Goal: Task Accomplishment & Management: Manage account settings

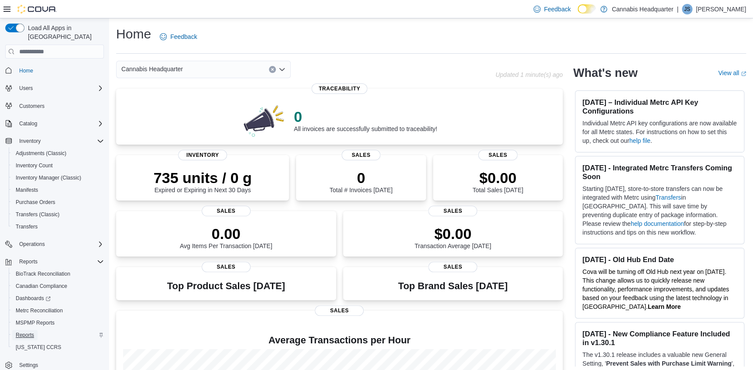
click at [34, 330] on link "Reports" at bounding box center [24, 335] width 25 height 10
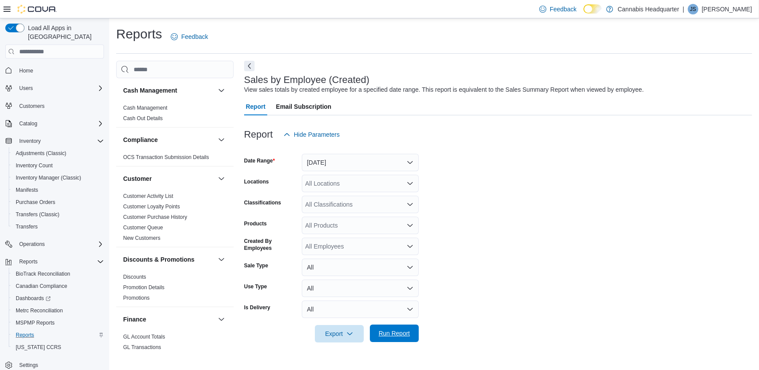
click at [392, 332] on span "Run Report" at bounding box center [394, 333] width 31 height 9
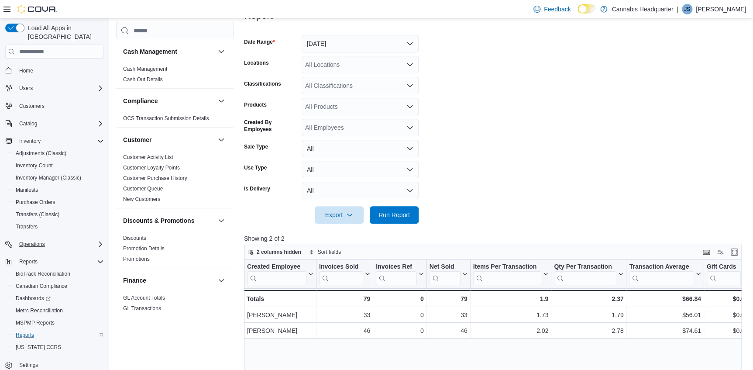
scroll to position [79, 0]
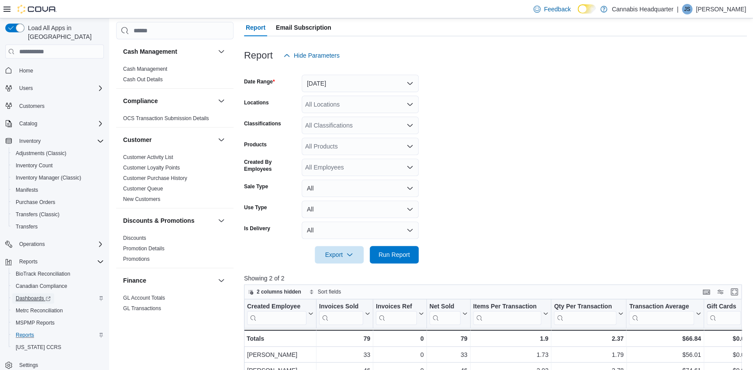
click at [32, 295] on span "Dashboards" at bounding box center [33, 298] width 35 height 7
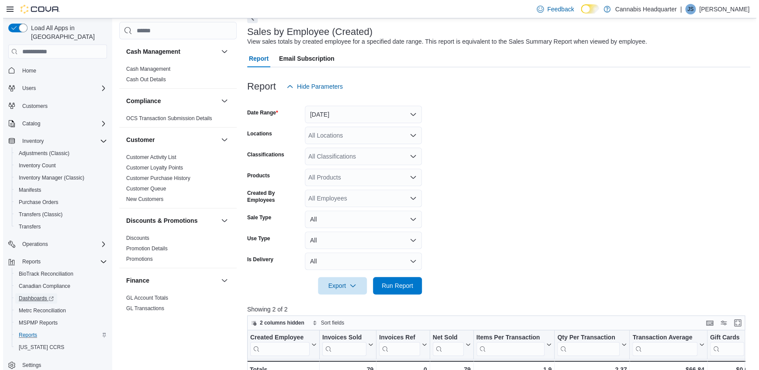
scroll to position [0, 0]
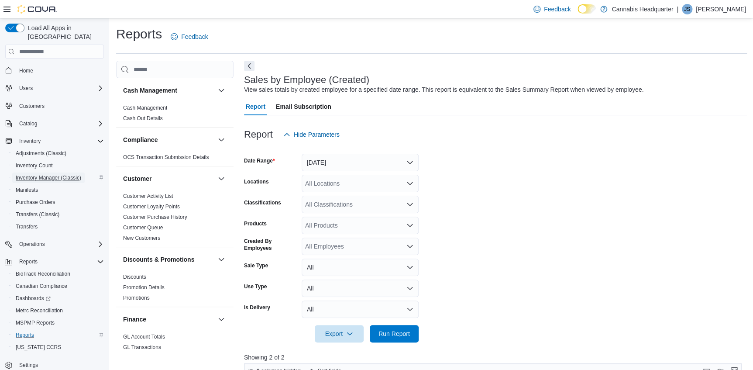
click at [59, 174] on span "Inventory Manager (Classic)" at bounding box center [48, 177] width 65 height 7
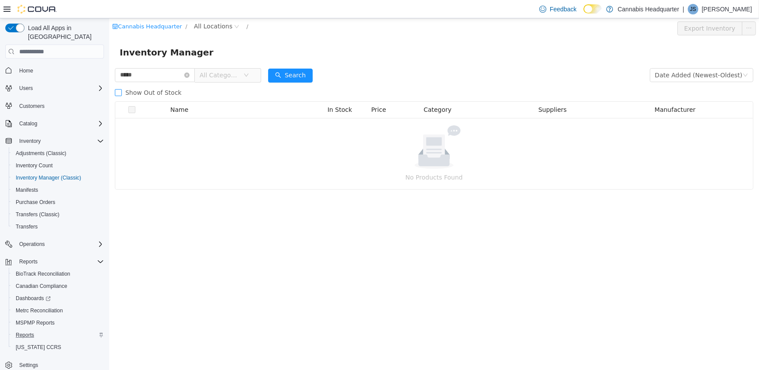
click at [159, 93] on span "Show Out of Stock" at bounding box center [152, 92] width 63 height 7
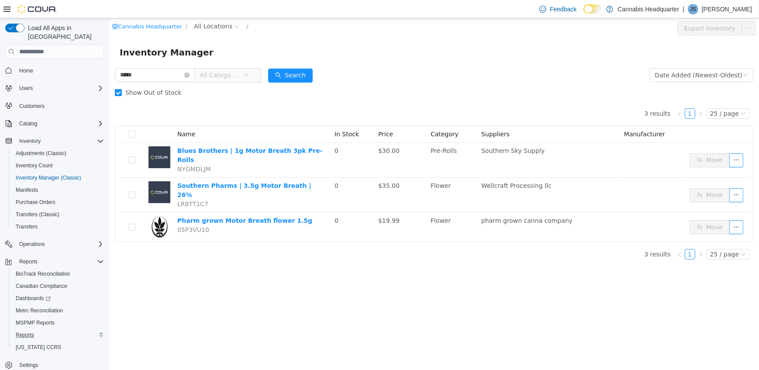
click at [159, 93] on span "Show Out of Stock" at bounding box center [152, 92] width 63 height 7
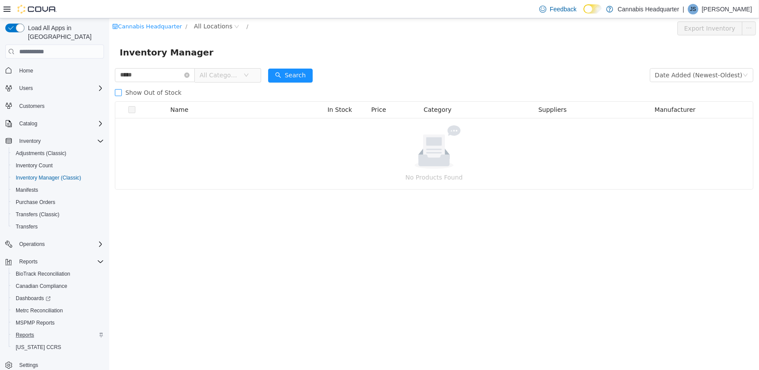
click at [159, 93] on span "Show Out of Stock" at bounding box center [152, 92] width 63 height 7
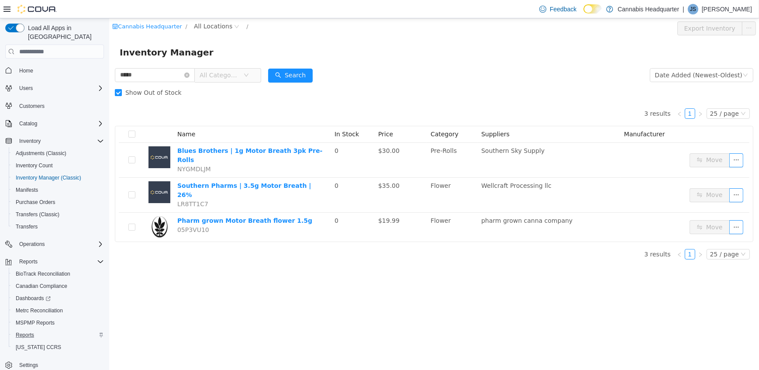
click at [159, 93] on span "Show Out of Stock" at bounding box center [152, 92] width 63 height 7
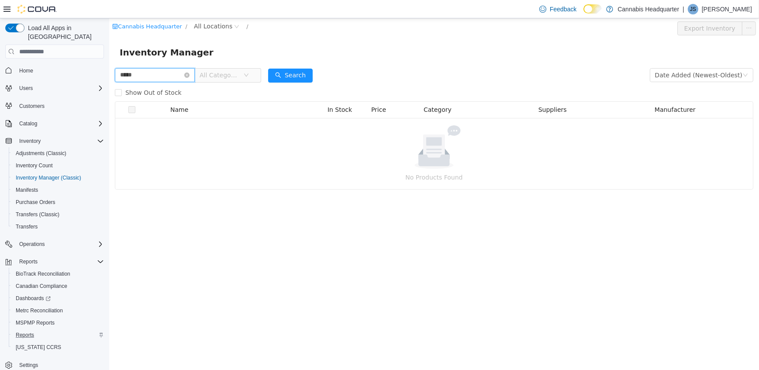
click at [157, 76] on input "*****" at bounding box center [154, 75] width 80 height 14
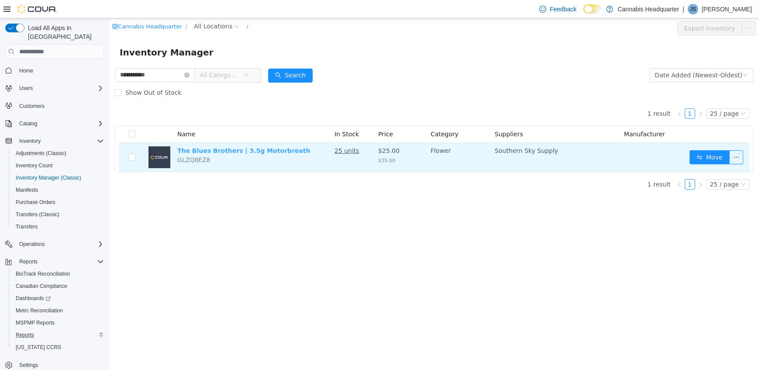
click at [245, 151] on link "The Blues Brothers | 3.5g Motorbreath" at bounding box center [243, 150] width 133 height 7
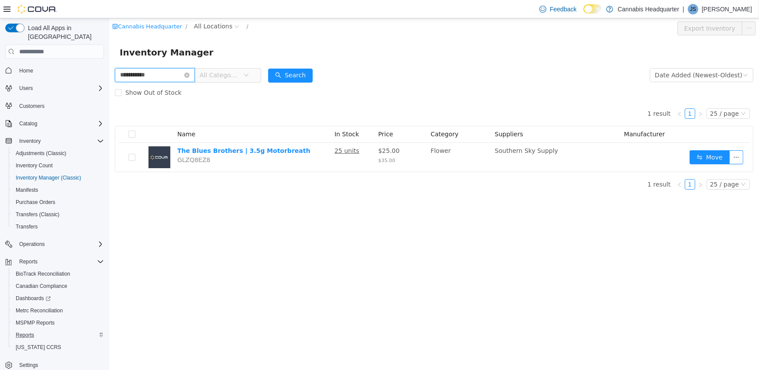
click at [157, 78] on input "**********" at bounding box center [154, 75] width 80 height 14
type input "*******"
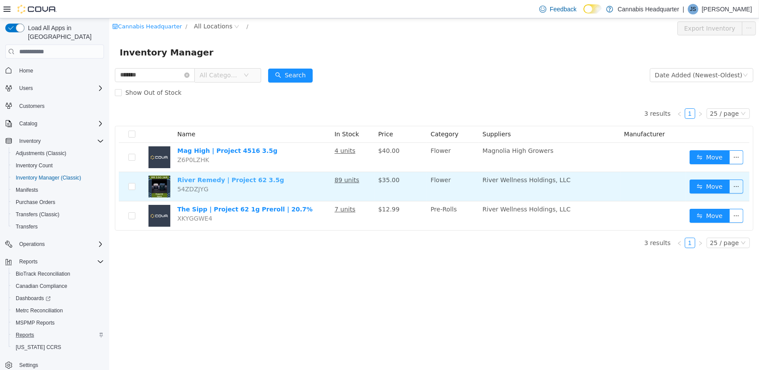
click at [244, 177] on link "River Remedy | Project 62 3.5g" at bounding box center [230, 179] width 107 height 7
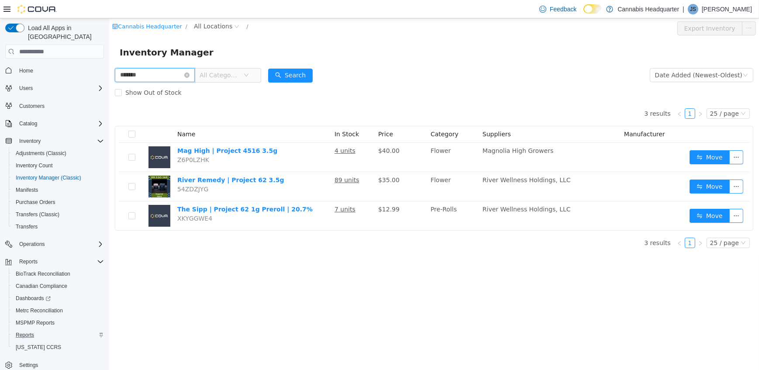
click at [169, 77] on input "*******" at bounding box center [154, 75] width 80 height 14
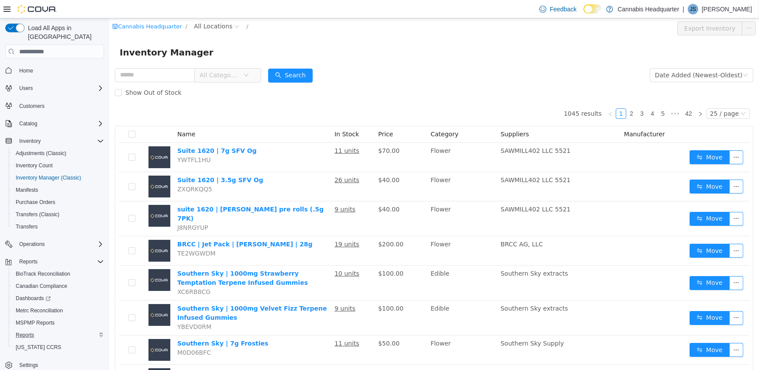
click at [239, 77] on span "All Categories" at bounding box center [219, 75] width 40 height 9
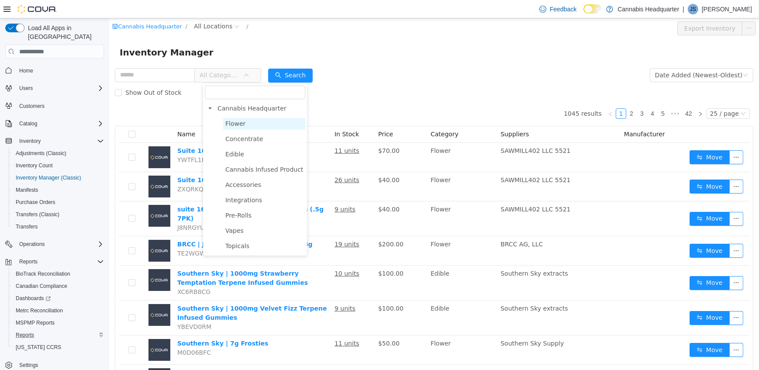
click at [251, 128] on span "Flower" at bounding box center [264, 124] width 82 height 12
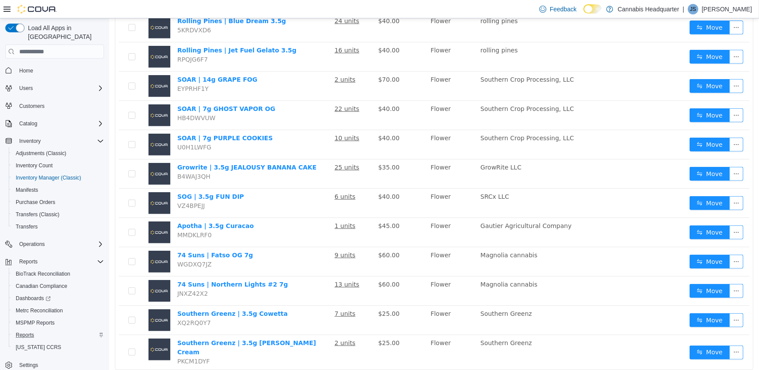
scroll to position [528, 0]
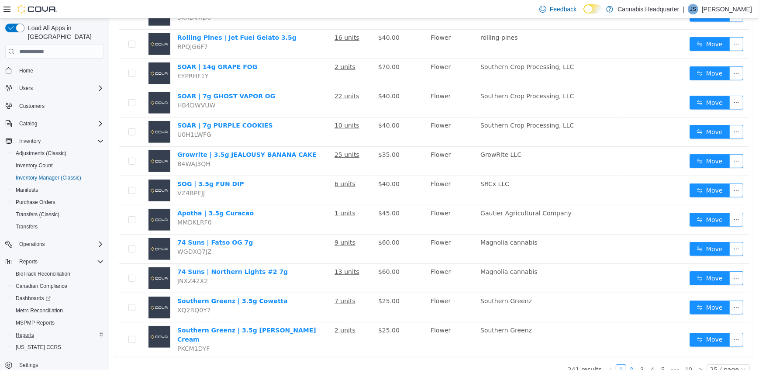
click at [629, 365] on link "2" at bounding box center [631, 370] width 10 height 10
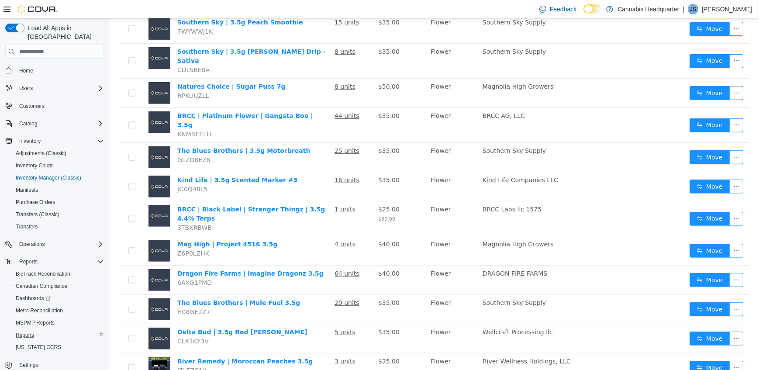
scroll to position [528, 0]
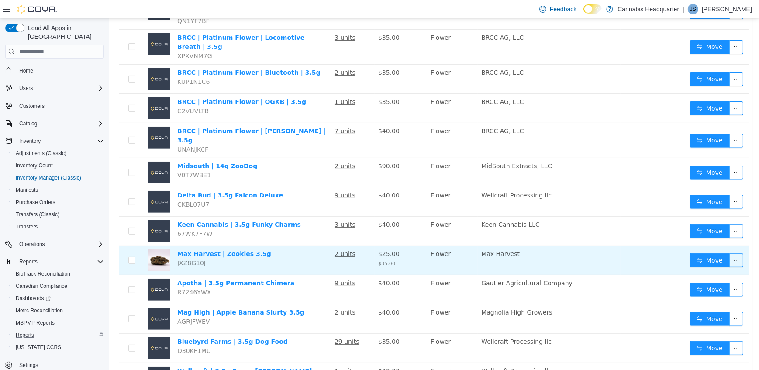
scroll to position [528, 0]
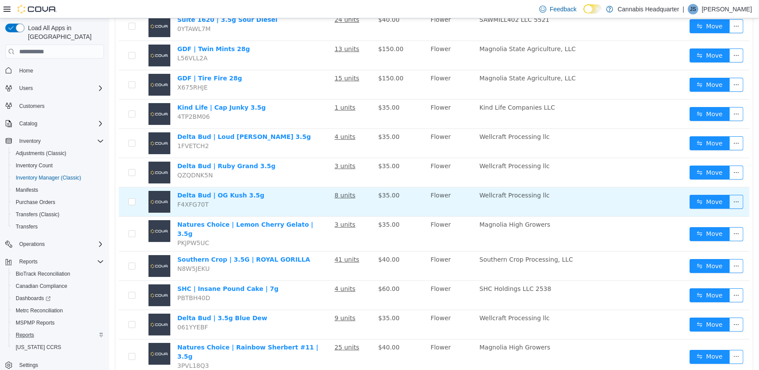
scroll to position [131, 0]
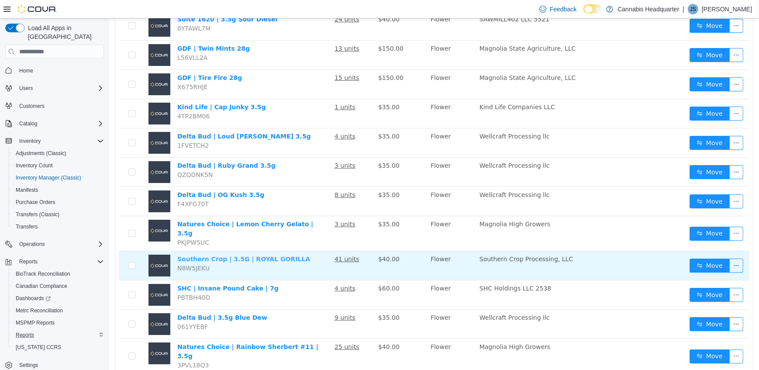
click at [267, 255] on link "Southern Crop | 3.5G | ROYAL GORILLA" at bounding box center [243, 258] width 133 height 7
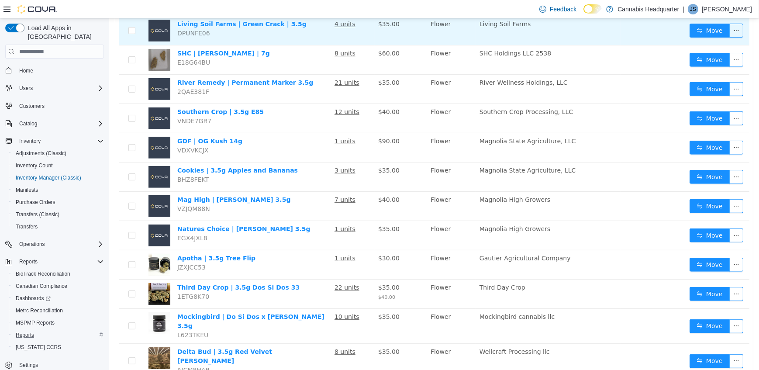
scroll to position [528, 0]
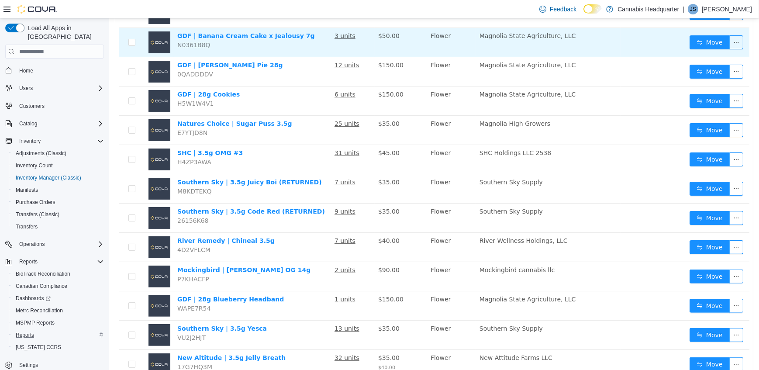
scroll to position [528, 0]
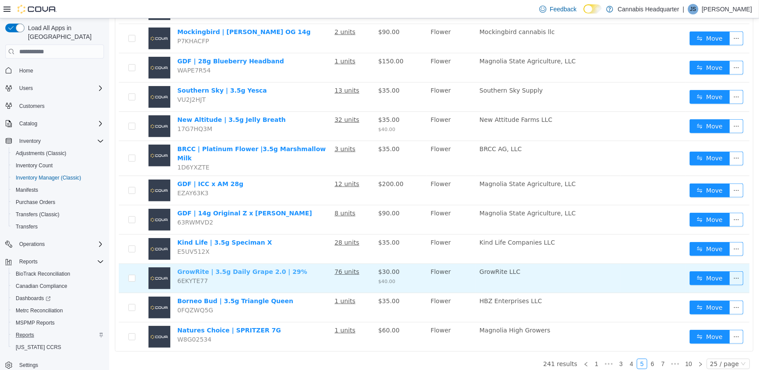
click at [243, 268] on link "GrowRite | 3.5g Daily Grape 2.0 | 29%" at bounding box center [242, 271] width 130 height 7
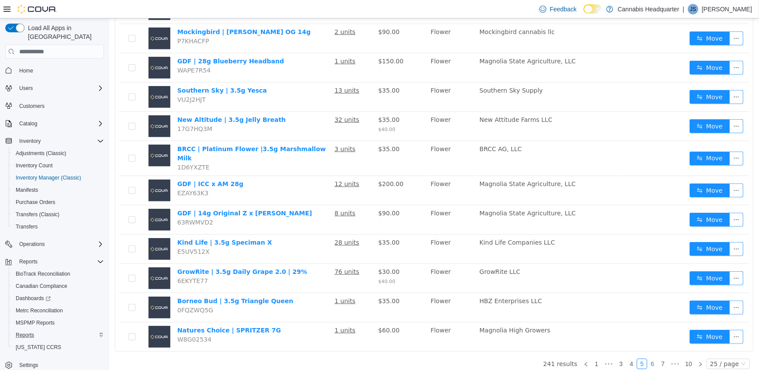
click at [648, 359] on link "6" at bounding box center [652, 364] width 10 height 10
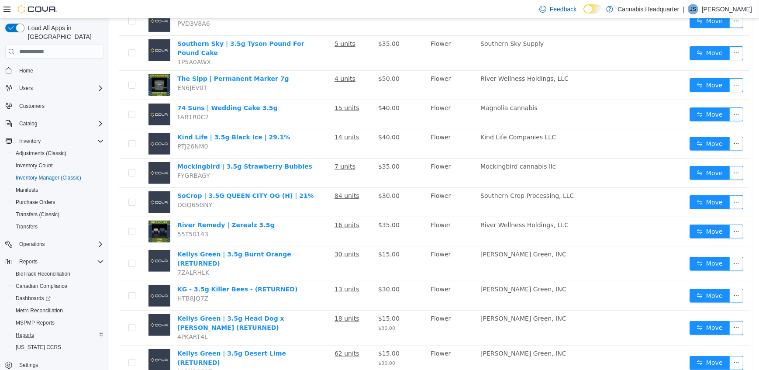
scroll to position [410, 0]
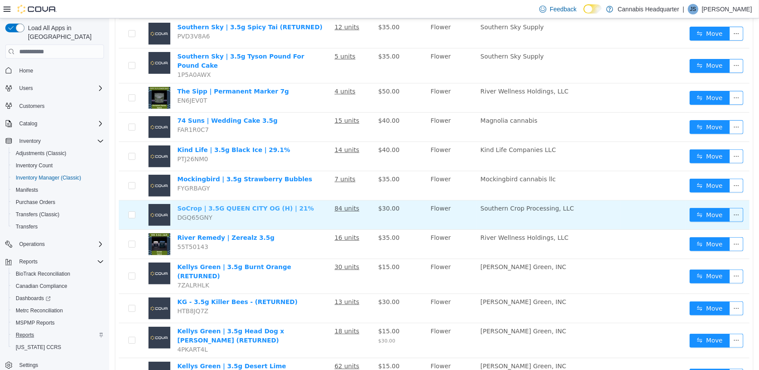
click at [258, 205] on link "SoCrop | 3.5G QUEEN CITY OG (H) | 21%" at bounding box center [245, 208] width 137 height 7
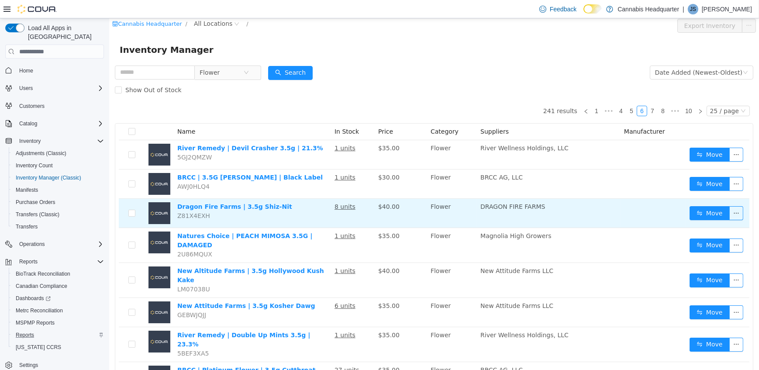
scroll to position [0, 0]
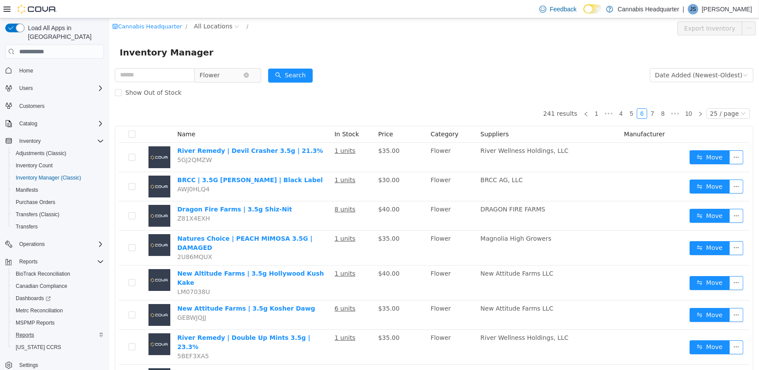
click at [227, 76] on span "Flower" at bounding box center [221, 75] width 44 height 13
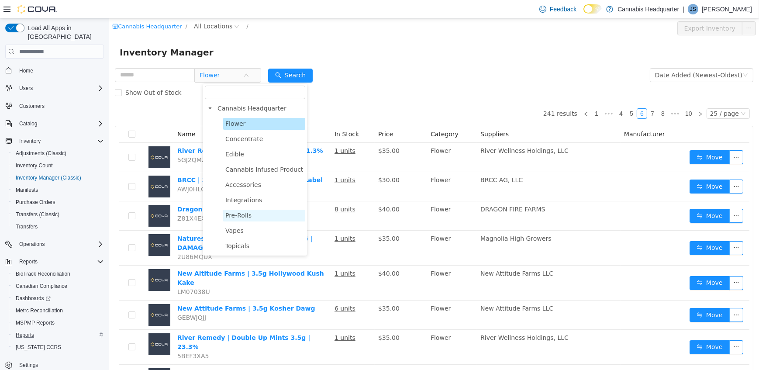
click at [245, 221] on span "Pre-Rolls" at bounding box center [264, 216] width 82 height 12
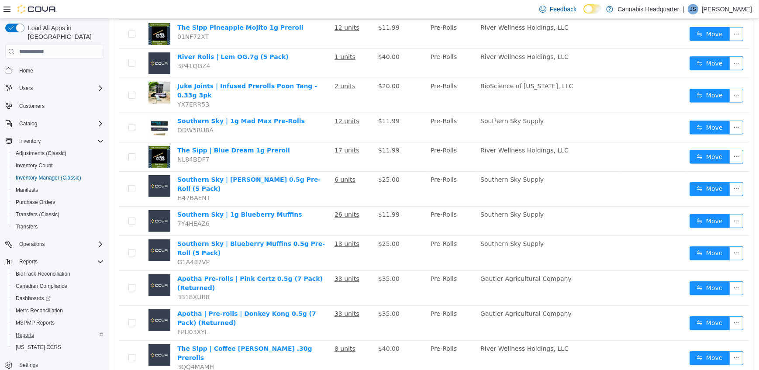
scroll to position [540, 0]
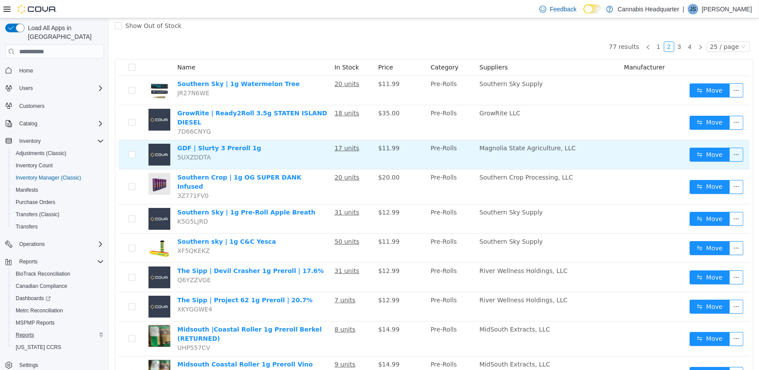
scroll to position [64, 0]
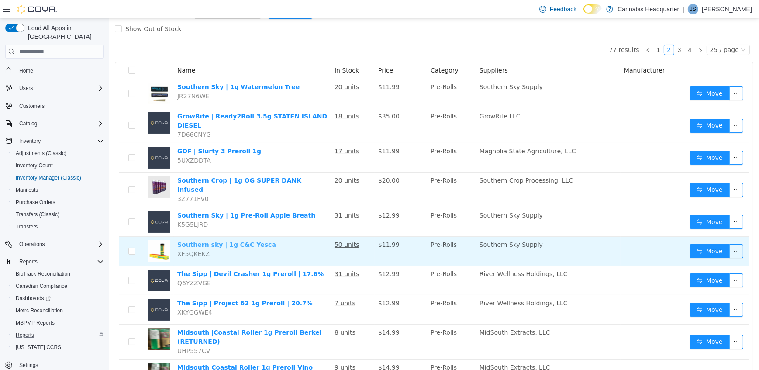
click at [238, 241] on link "Southern sky | 1g C&C Yesca" at bounding box center [226, 244] width 99 height 7
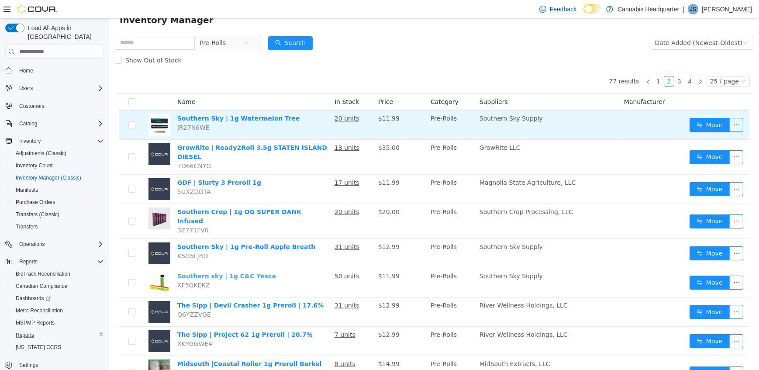
scroll to position [0, 0]
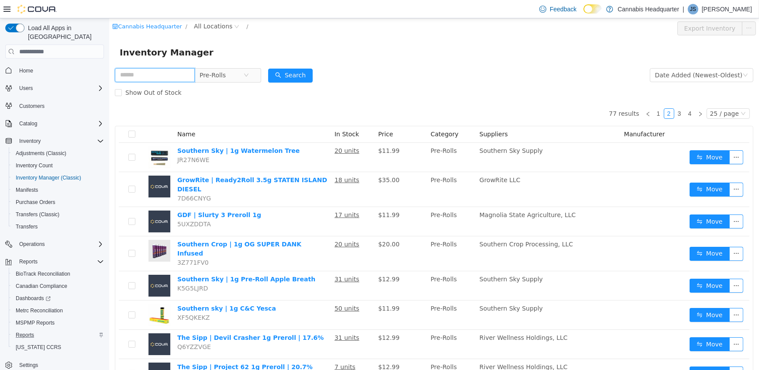
click at [168, 73] on input "text" at bounding box center [154, 75] width 80 height 14
type input "*****"
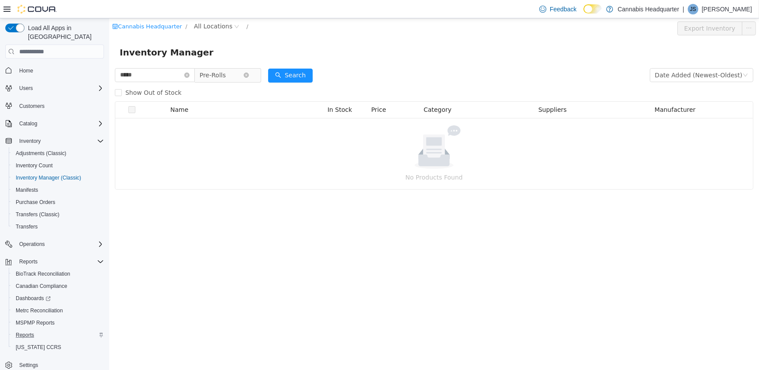
click at [225, 79] on span "Pre-Rolls" at bounding box center [212, 75] width 26 height 13
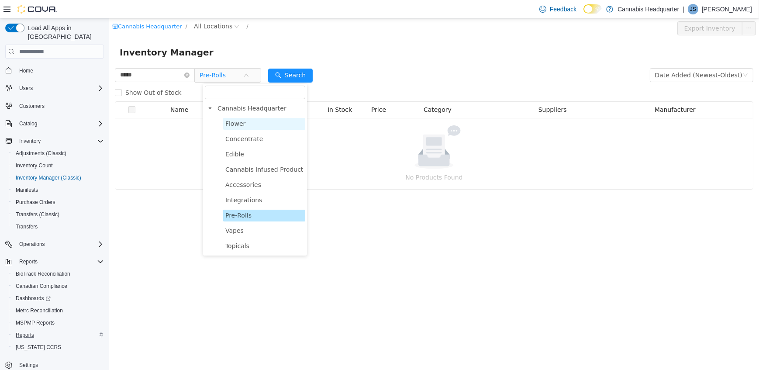
click at [247, 128] on span "Flower" at bounding box center [264, 124] width 82 height 12
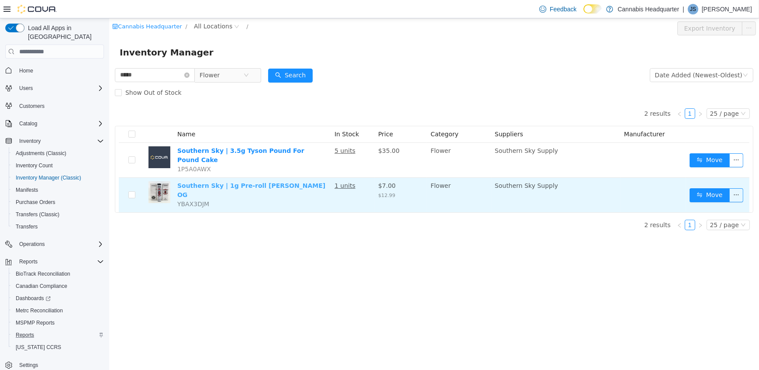
click at [290, 184] on link "Southern Sky | 1g Pre-roll [PERSON_NAME] OG" at bounding box center [251, 190] width 148 height 16
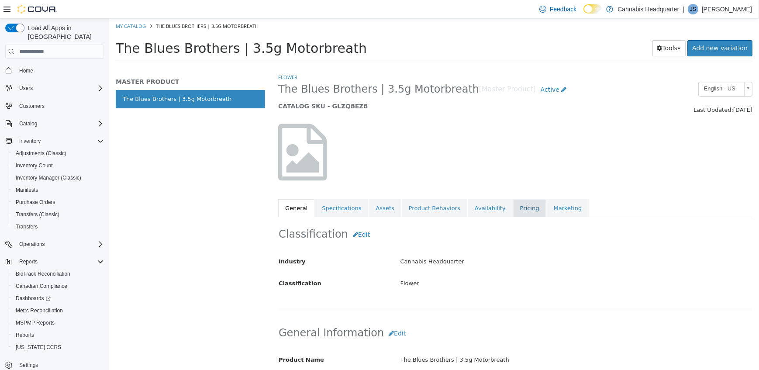
click at [513, 210] on link "Pricing" at bounding box center [529, 208] width 33 height 18
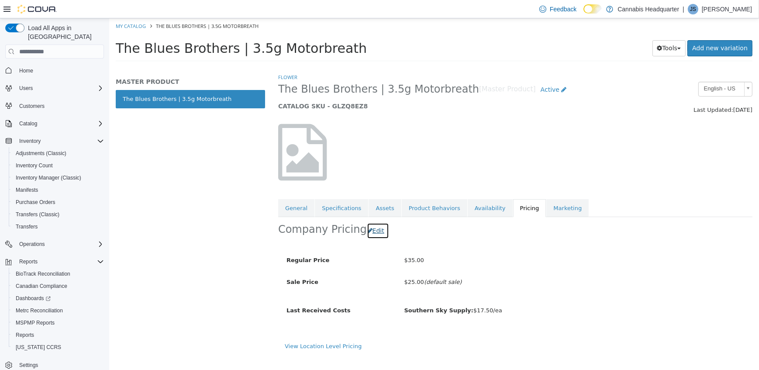
click at [374, 234] on button "Edit" at bounding box center [377, 231] width 22 height 16
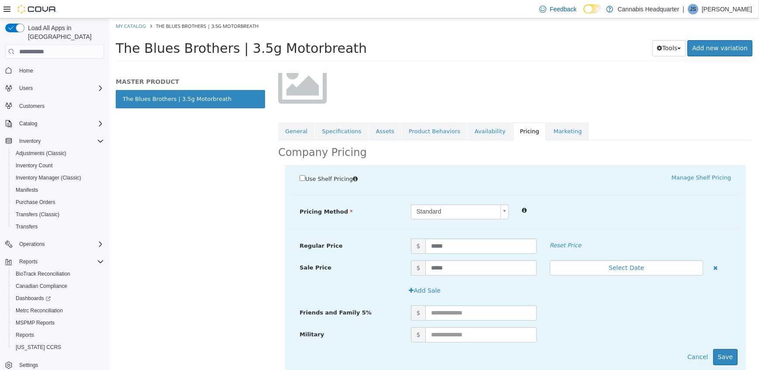
scroll to position [79, 0]
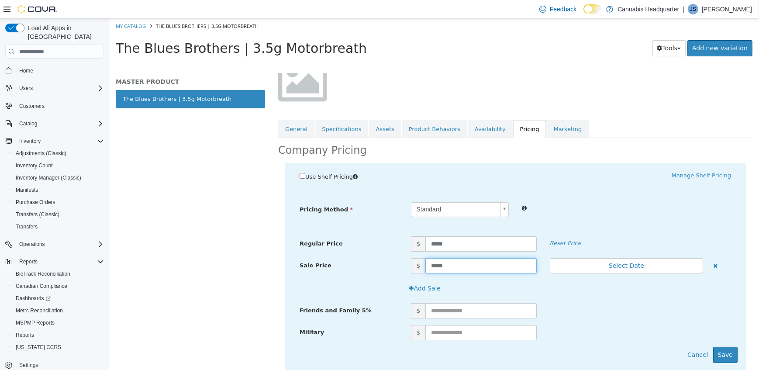
click at [458, 266] on input "*****" at bounding box center [480, 265] width 111 height 15
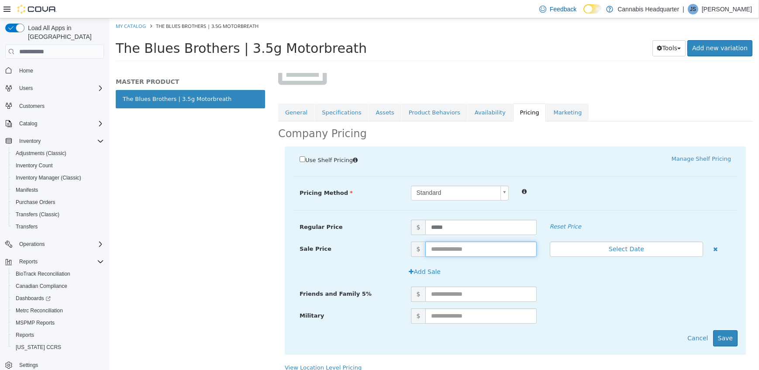
scroll to position [103, 0]
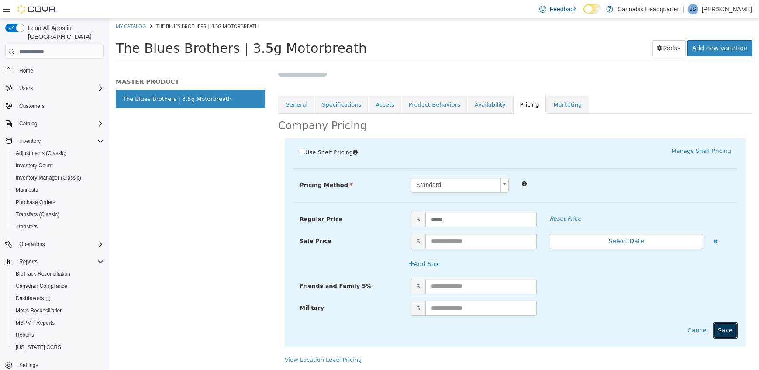
click at [722, 326] on button "Save" at bounding box center [725, 330] width 24 height 16
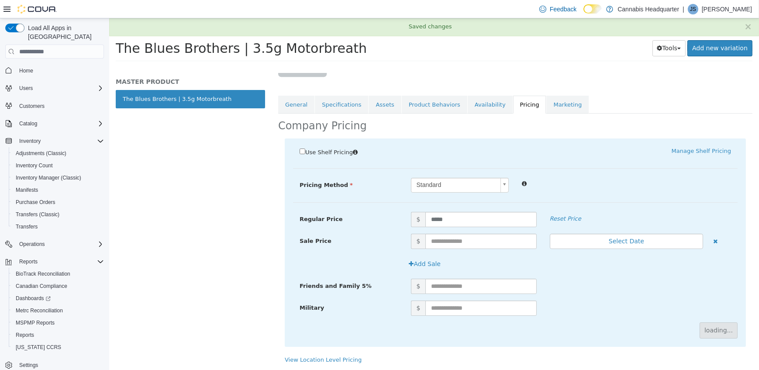
scroll to position [0, 0]
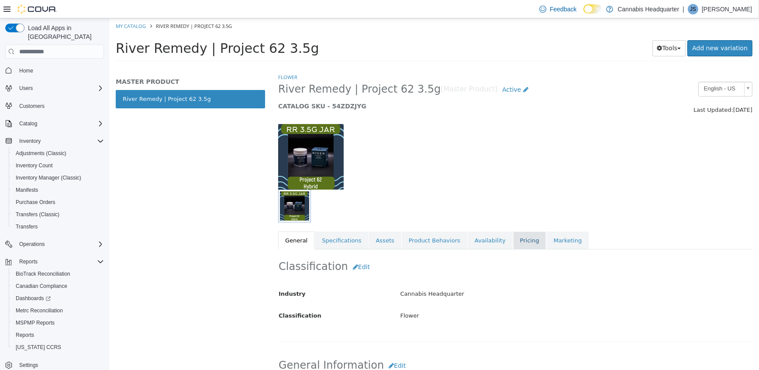
click at [513, 238] on link "Pricing" at bounding box center [529, 240] width 33 height 18
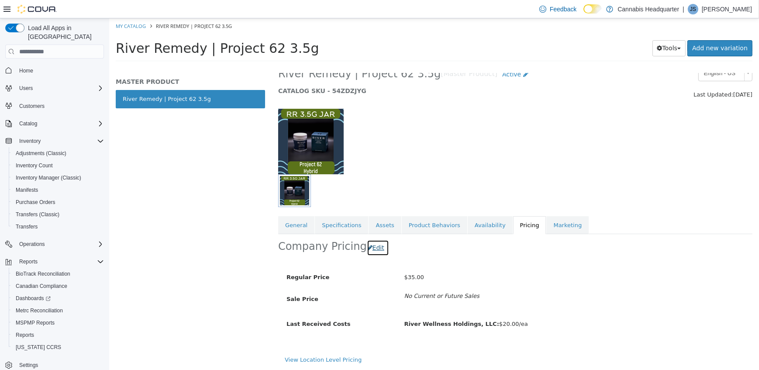
click at [366, 249] on button "Edit" at bounding box center [377, 248] width 22 height 16
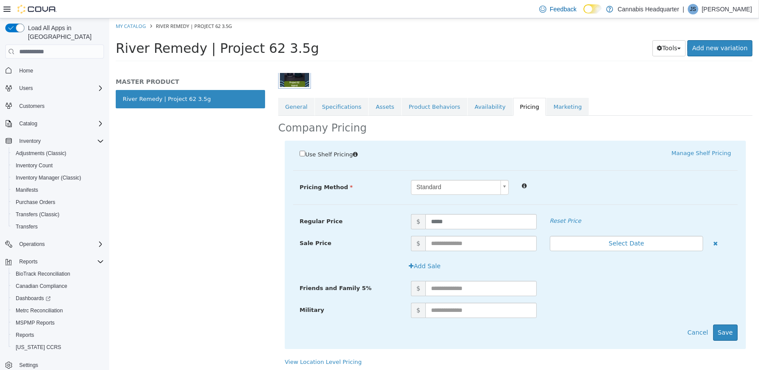
scroll to position [134, 0]
click at [445, 243] on input "text" at bounding box center [480, 242] width 111 height 15
type input "**"
click at [719, 329] on button "Save" at bounding box center [725, 332] width 24 height 16
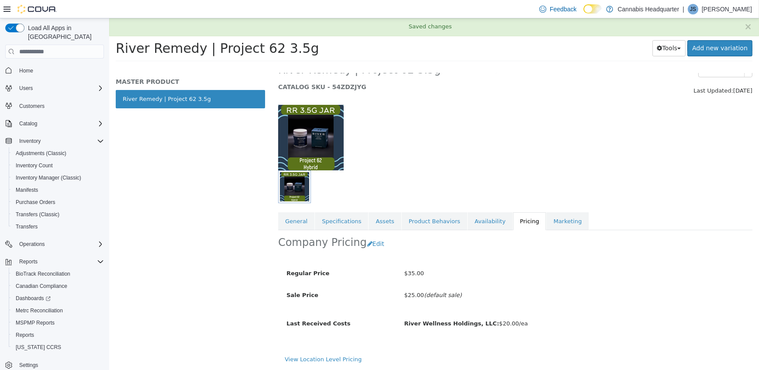
scroll to position [0, 0]
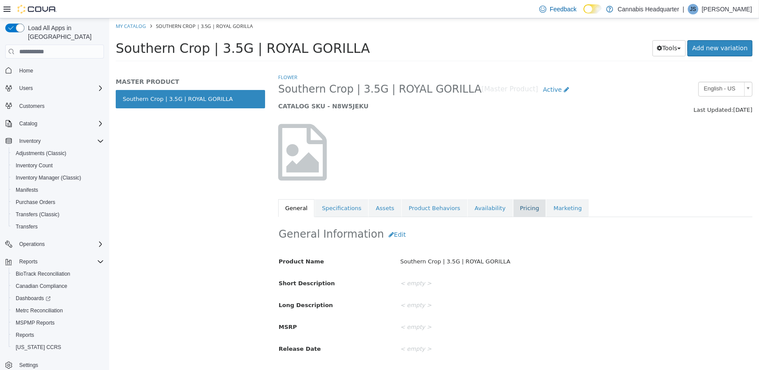
click at [513, 205] on link "Pricing" at bounding box center [529, 208] width 33 height 18
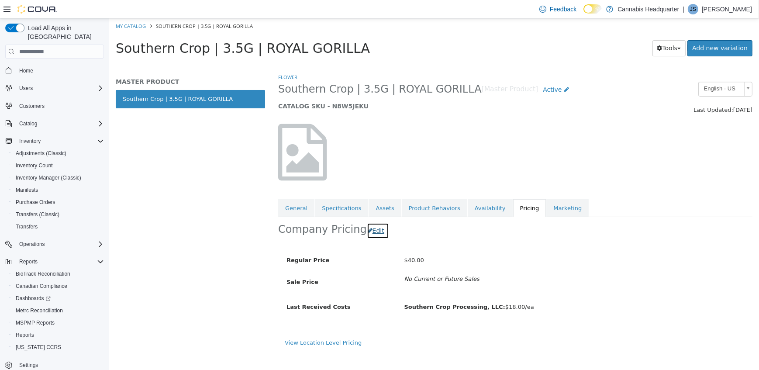
click at [373, 230] on button "Edit" at bounding box center [377, 231] width 22 height 16
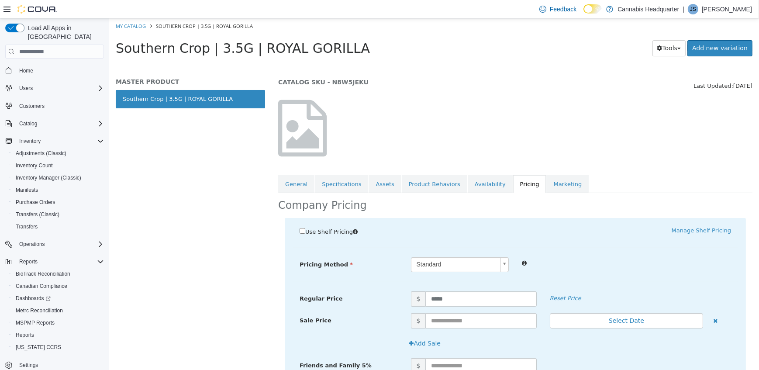
scroll to position [103, 0]
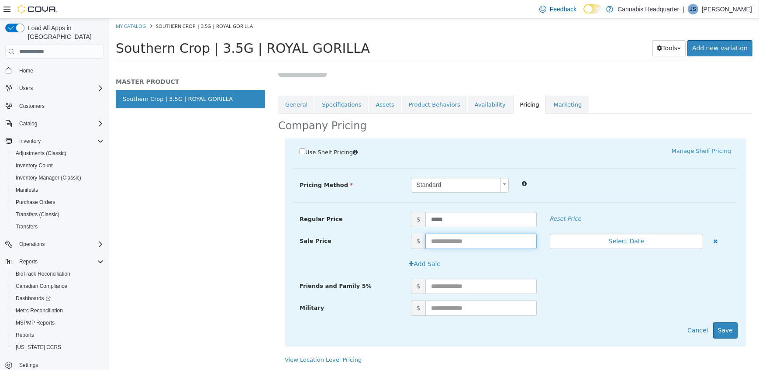
click at [450, 244] on input "text" at bounding box center [480, 241] width 111 height 15
type input "**"
click at [655, 275] on div "Add Sale" at bounding box center [515, 267] width 445 height 23
click at [734, 328] on div "Use Shelf Pricing    Manage Shelf Pricing Shelf Price Select a Shelf Price Shel…" at bounding box center [514, 242] width 461 height 208
click at [728, 329] on button "Save" at bounding box center [725, 330] width 24 height 16
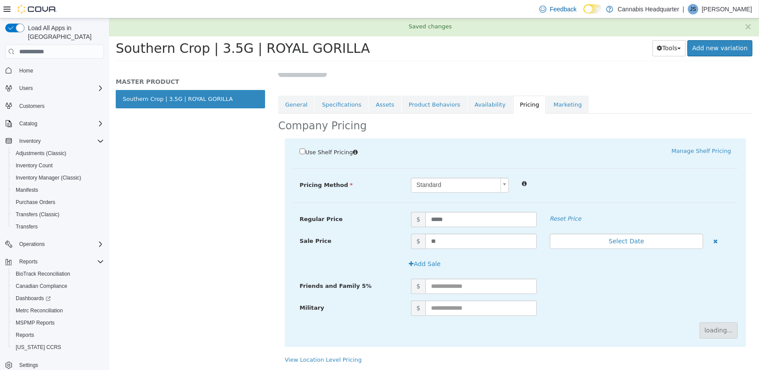
scroll to position [0, 0]
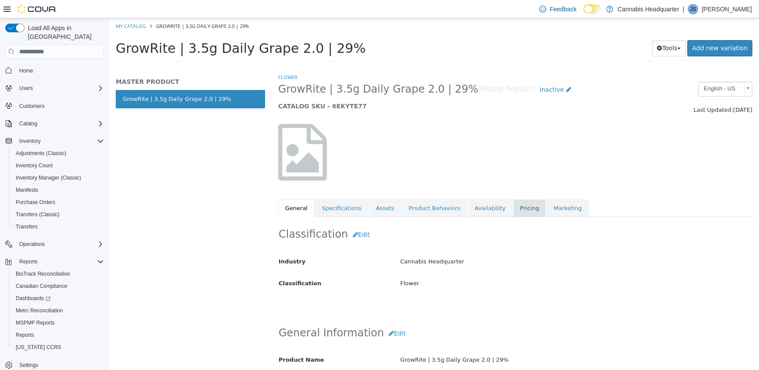
click at [513, 206] on link "Pricing" at bounding box center [529, 208] width 33 height 18
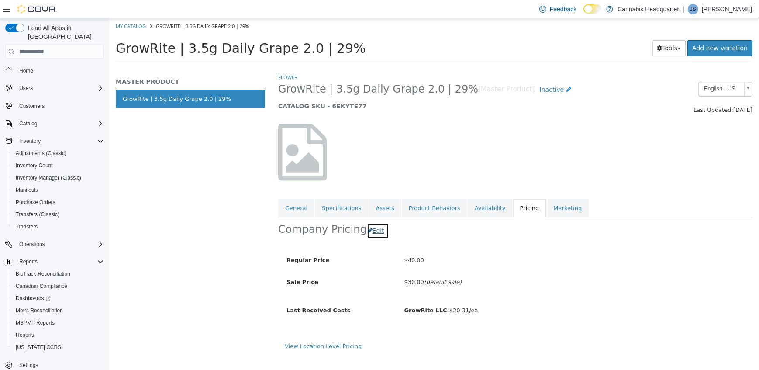
click at [366, 232] on button "Edit" at bounding box center [377, 231] width 22 height 16
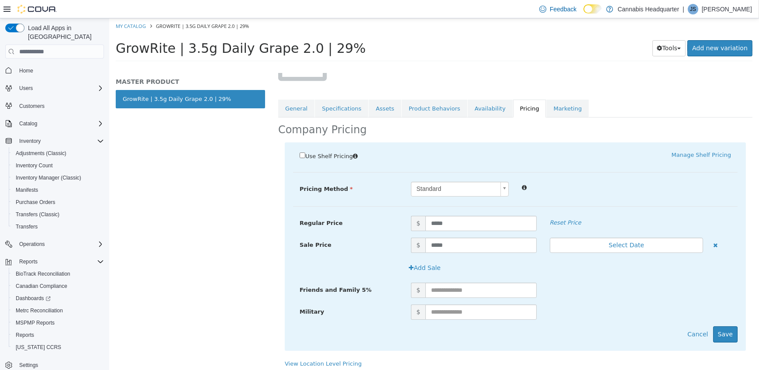
scroll to position [103, 0]
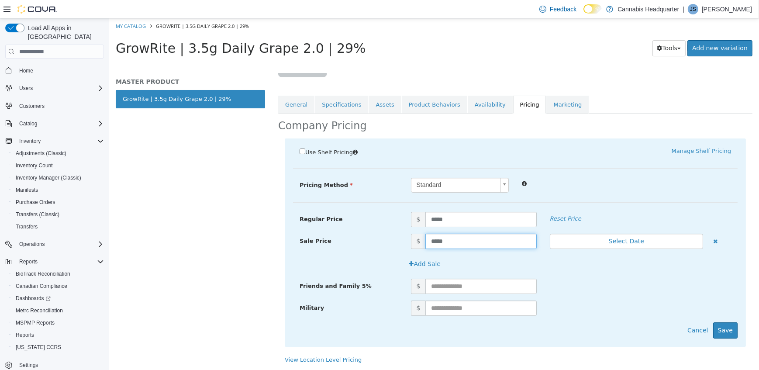
click at [449, 241] on input "*****" at bounding box center [480, 241] width 111 height 15
type input "**"
click at [723, 326] on button "Save" at bounding box center [725, 330] width 24 height 16
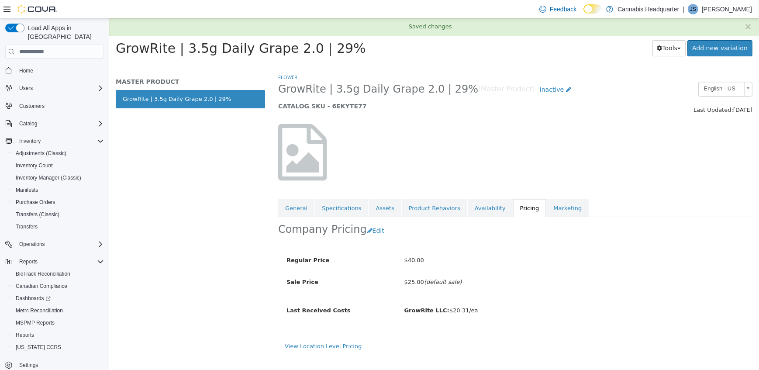
scroll to position [0, 0]
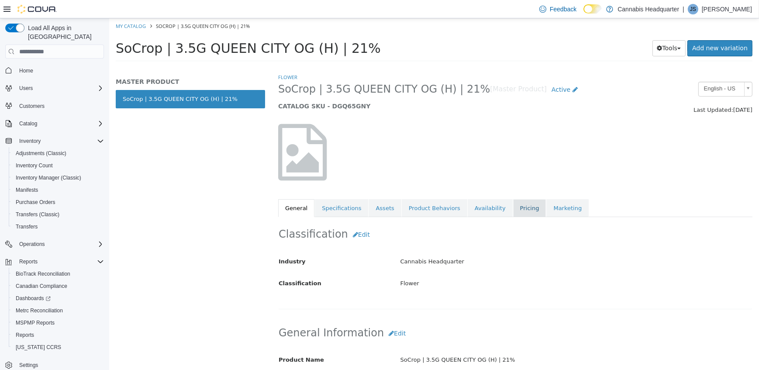
click at [513, 208] on link "Pricing" at bounding box center [529, 208] width 33 height 18
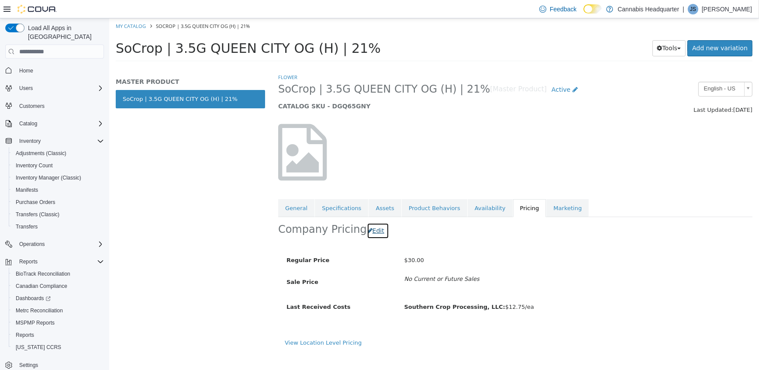
click at [369, 234] on button "Edit" at bounding box center [377, 231] width 22 height 16
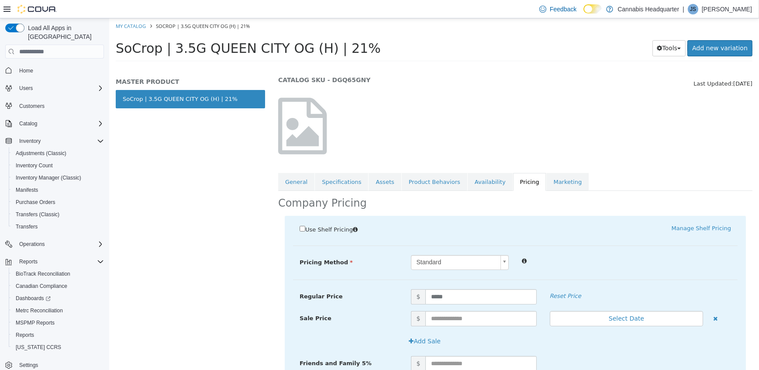
scroll to position [39, 0]
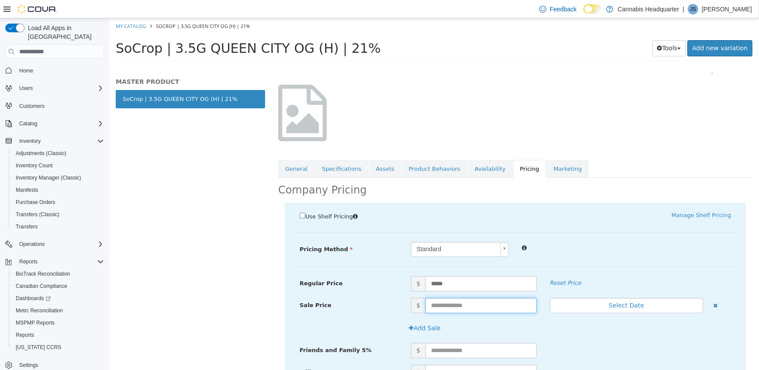
click at [463, 304] on input "text" at bounding box center [480, 305] width 111 height 15
type input "**"
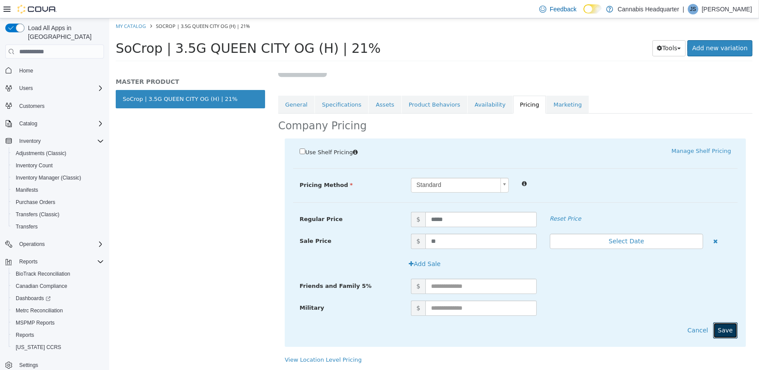
click at [715, 327] on button "Save" at bounding box center [725, 330] width 24 height 16
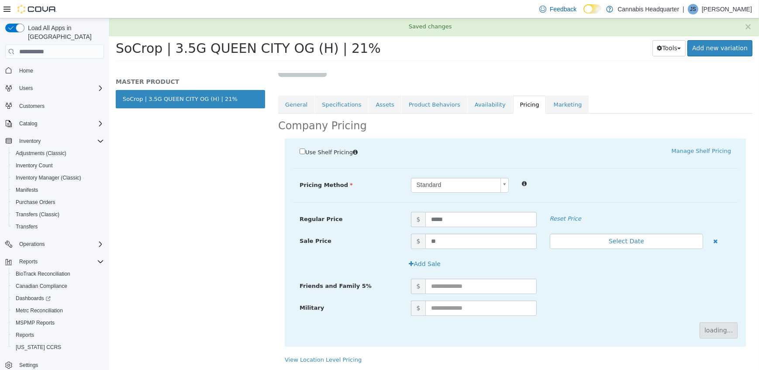
scroll to position [0, 0]
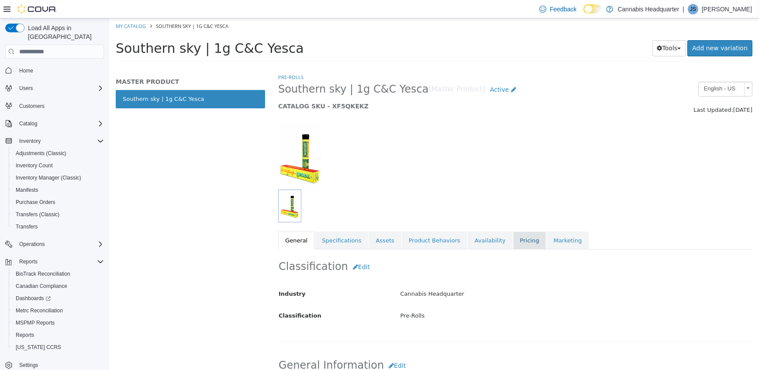
click at [513, 242] on link "Pricing" at bounding box center [529, 240] width 33 height 18
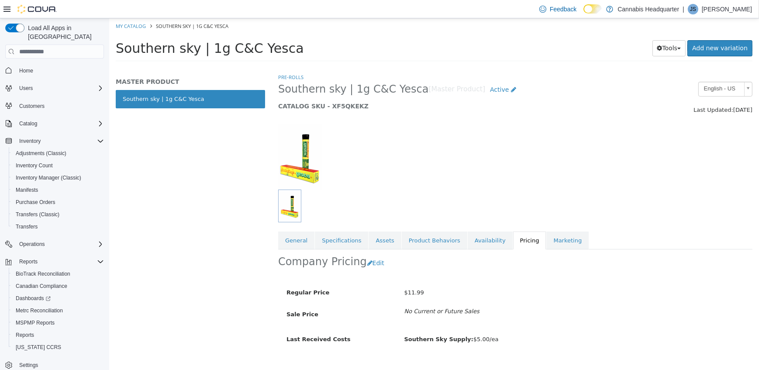
scroll to position [15, 0]
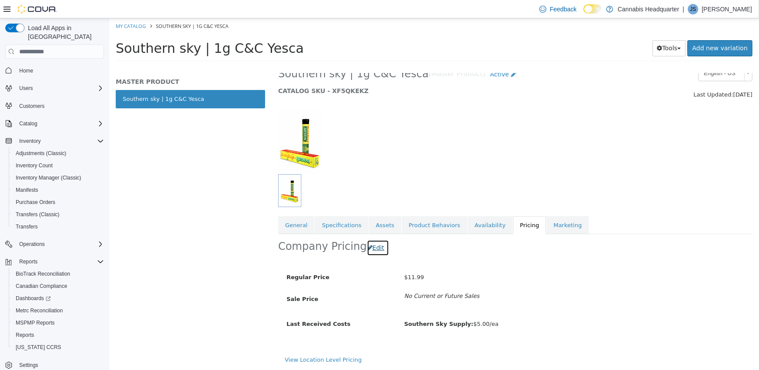
click at [376, 254] on button "Edit" at bounding box center [377, 248] width 22 height 16
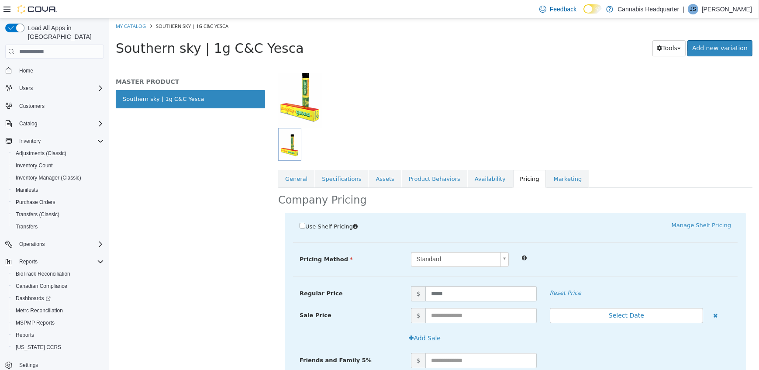
scroll to position [134, 0]
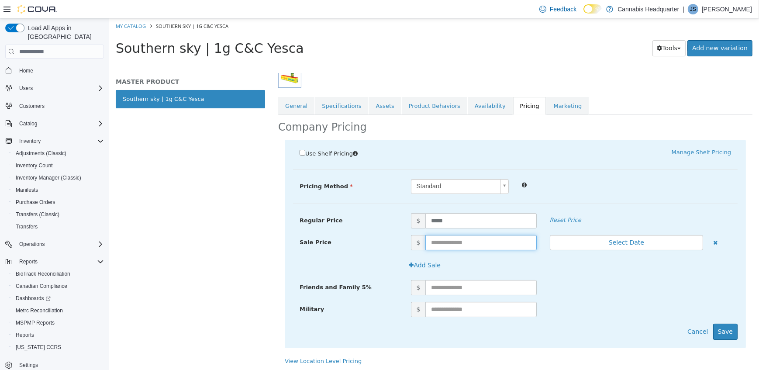
click at [438, 248] on input "text" at bounding box center [480, 242] width 111 height 15
type input "*"
click at [716, 333] on button "Save" at bounding box center [725, 332] width 24 height 16
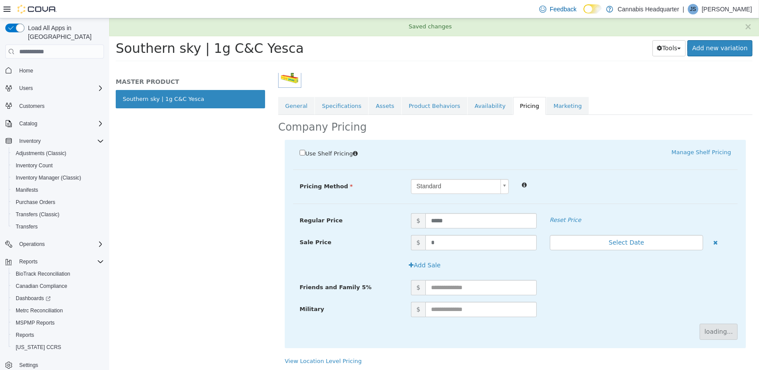
scroll to position [19, 0]
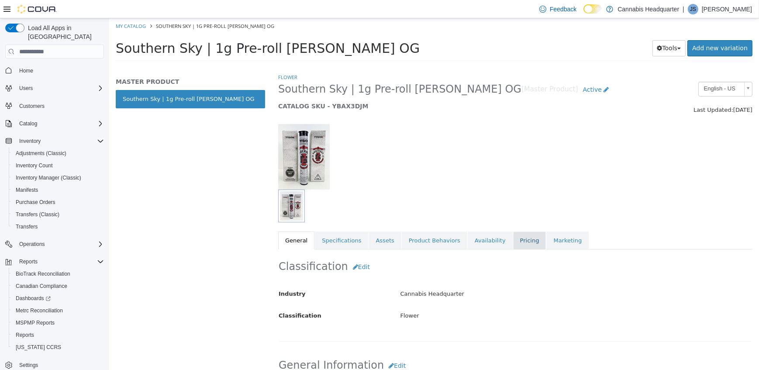
click at [513, 239] on link "Pricing" at bounding box center [529, 240] width 33 height 18
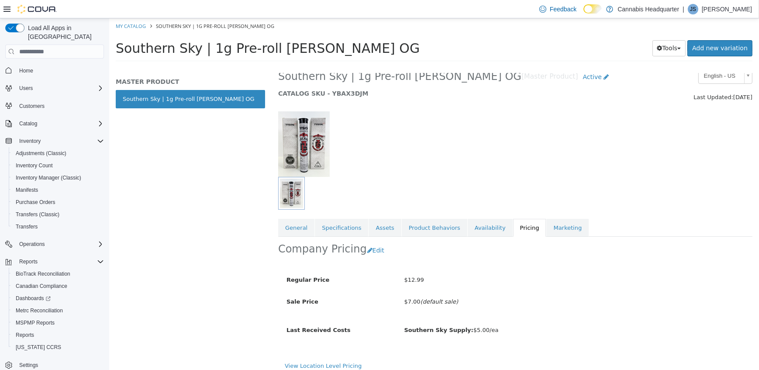
scroll to position [19, 0]
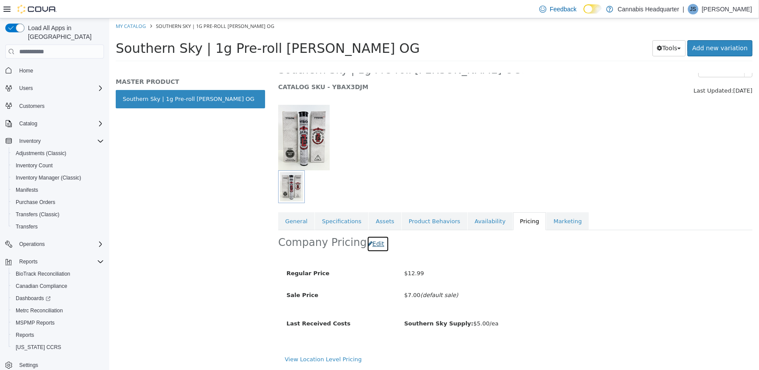
click at [372, 248] on button "Edit" at bounding box center [377, 244] width 22 height 16
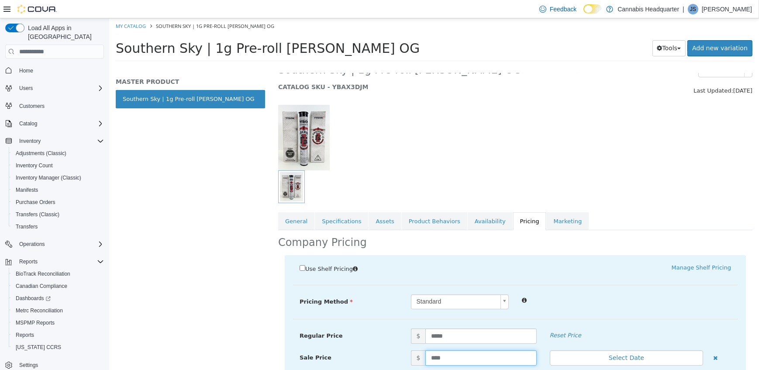
click at [450, 359] on input "****" at bounding box center [480, 357] width 111 height 15
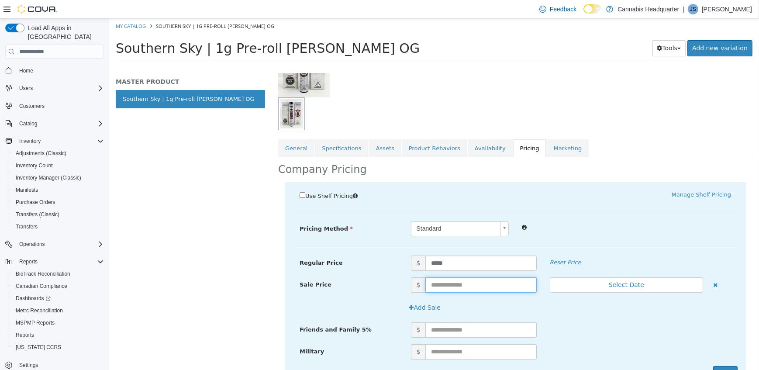
scroll to position [135, 0]
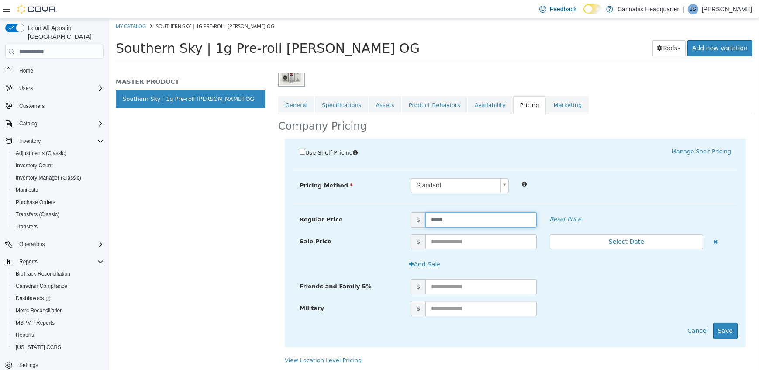
click at [451, 217] on input "*****" at bounding box center [480, 219] width 111 height 15
type input "*****"
click at [727, 324] on button "Save" at bounding box center [725, 331] width 24 height 16
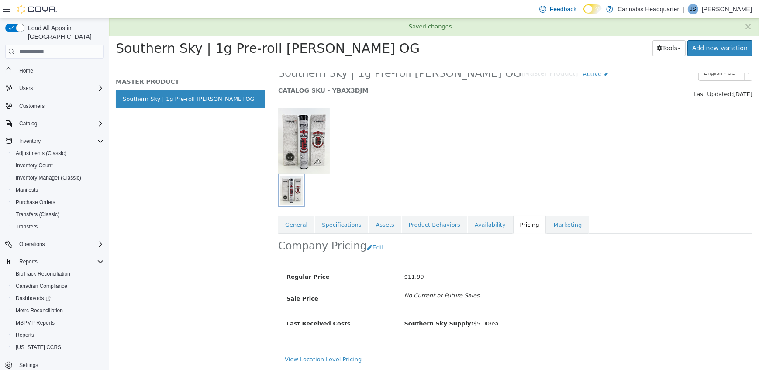
scroll to position [15, 0]
